Goal: Task Accomplishment & Management: Use online tool/utility

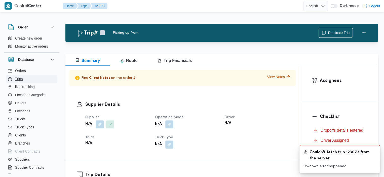
click at [23, 76] on button "Trips" at bounding box center [31, 79] width 51 height 8
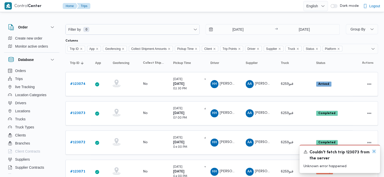
click at [374, 151] on icon "Dismiss toast" at bounding box center [374, 151] width 4 height 4
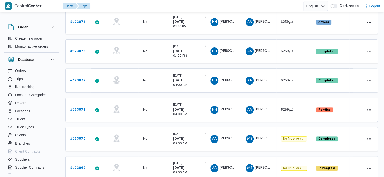
scroll to position [58, 0]
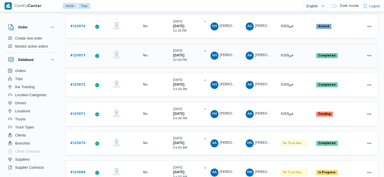
click at [79, 54] on b "# 123073" at bounding box center [77, 55] width 15 height 3
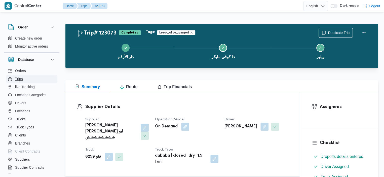
click at [26, 80] on button "Trips" at bounding box center [31, 79] width 51 height 8
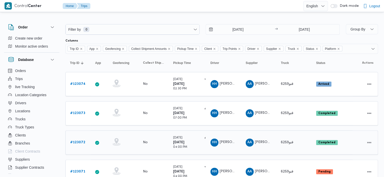
click at [76, 141] on b "# 123072" at bounding box center [77, 142] width 15 height 3
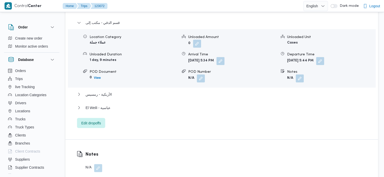
scroll to position [448, 0]
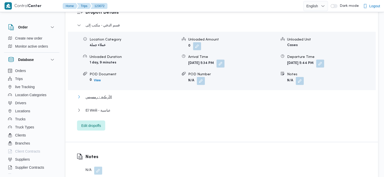
click at [108, 94] on span "الأزبكية - رمسيس" at bounding box center [99, 97] width 26 height 6
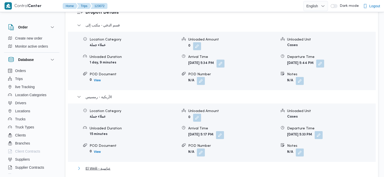
click at [100, 165] on span "El Weili - عباسية" at bounding box center [98, 168] width 25 height 6
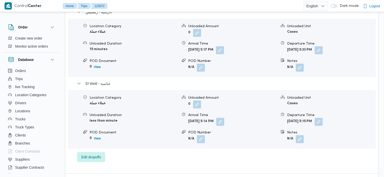
scroll to position [531, 0]
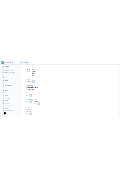
scroll to position [298, 0]
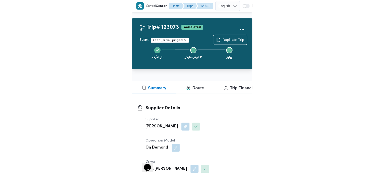
scroll to position [49, 0]
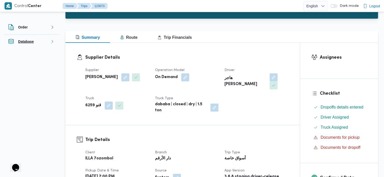
click at [48, 43] on button "Database" at bounding box center [31, 41] width 47 height 6
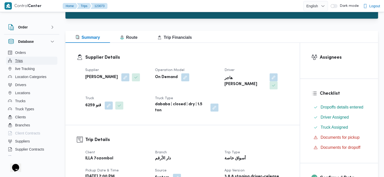
click at [27, 58] on button "Trips" at bounding box center [31, 61] width 51 height 8
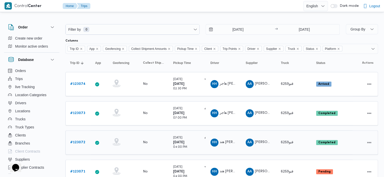
click at [84, 141] on b "# 123072" at bounding box center [77, 142] width 15 height 3
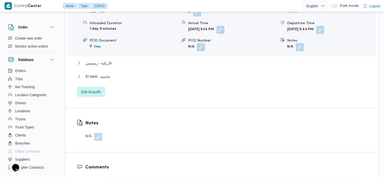
scroll to position [474, 0]
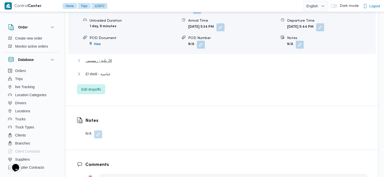
click at [98, 63] on span "الأزبكية - رمسيس" at bounding box center [99, 60] width 26 height 6
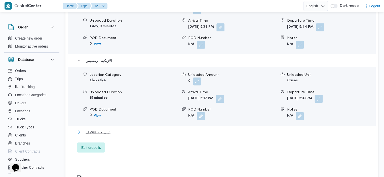
click at [106, 135] on span "El Weili - عباسية" at bounding box center [98, 132] width 25 height 6
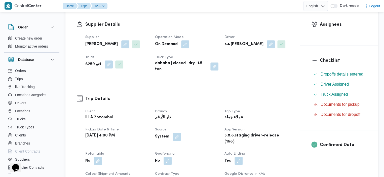
scroll to position [81, 0]
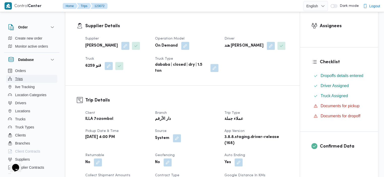
click at [29, 78] on button "Trips" at bounding box center [31, 79] width 51 height 8
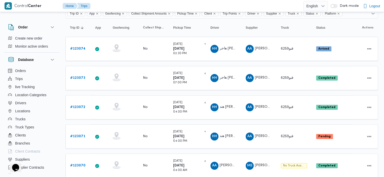
scroll to position [31, 0]
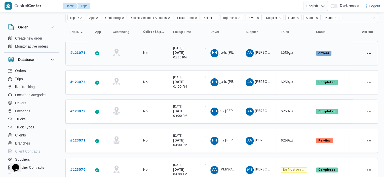
click at [77, 53] on b "# 123074" at bounding box center [77, 52] width 15 height 3
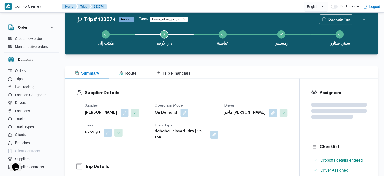
scroll to position [31, 0]
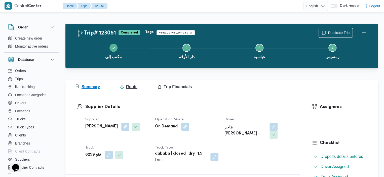
click at [135, 85] on span "Route" at bounding box center [128, 87] width 17 height 4
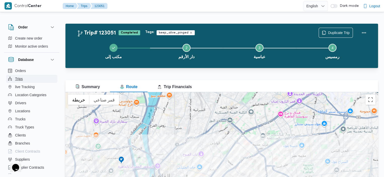
click at [25, 78] on button "Trips" at bounding box center [31, 79] width 51 height 8
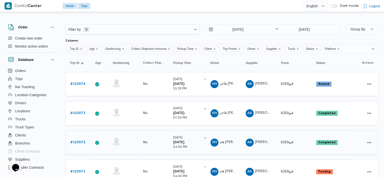
click at [82, 141] on b "# 123072" at bounding box center [77, 142] width 15 height 3
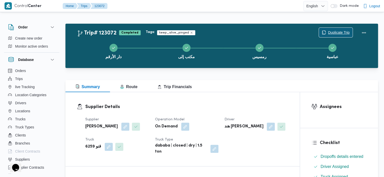
click at [342, 32] on span "Duplicate Trip" at bounding box center [339, 32] width 22 height 6
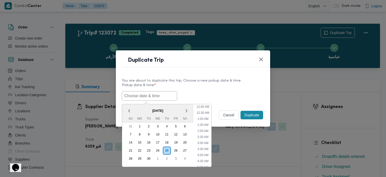
click at [139, 99] on input "text" at bounding box center [149, 96] width 55 height 10
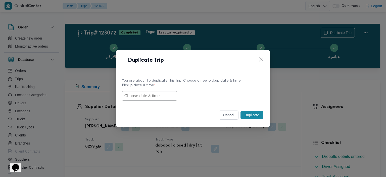
click at [256, 156] on div "Duplicate Trip You are about to duplicate this trip, Choose a new pickup date &…" at bounding box center [193, 88] width 386 height 177
click at [227, 115] on button "cancel" at bounding box center [229, 114] width 20 height 9
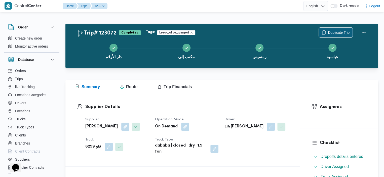
click at [338, 30] on span "Duplicate Trip" at bounding box center [339, 32] width 22 height 6
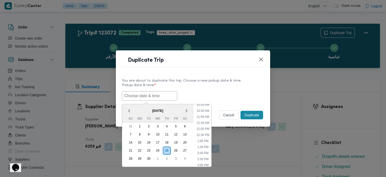
click at [144, 93] on input "text" at bounding box center [149, 96] width 55 height 10
click at [202, 138] on li "1:00 PM" at bounding box center [202, 140] width 15 height 5
type input "[DATE] 1:00PM"
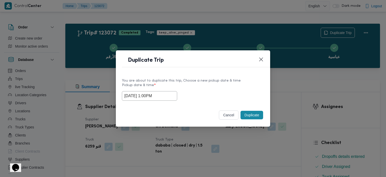
click at [254, 115] on button "Duplicate" at bounding box center [252, 115] width 23 height 9
